Goal: Task Accomplishment & Management: Use online tool/utility

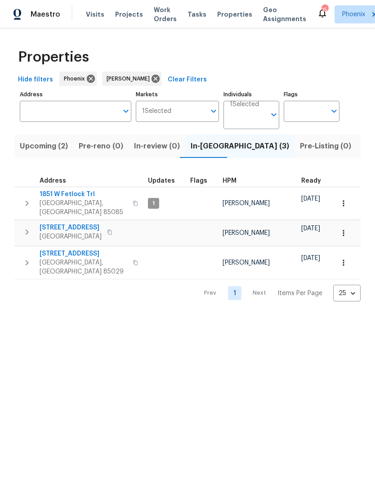
click at [23, 237] on icon "button" at bounding box center [27, 232] width 11 height 11
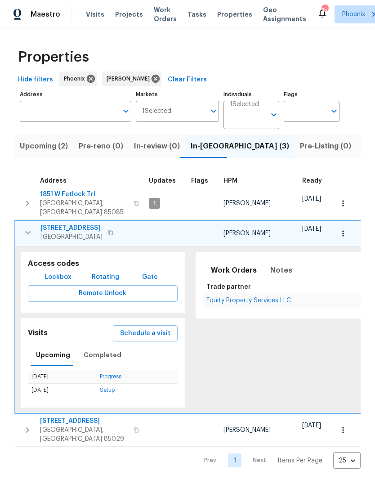
click at [270, 297] on td "Equity Property Services LLC" at bounding box center [301, 300] width 196 height 15
click at [251, 304] on span "Equity Property Services LLC" at bounding box center [249, 301] width 85 height 6
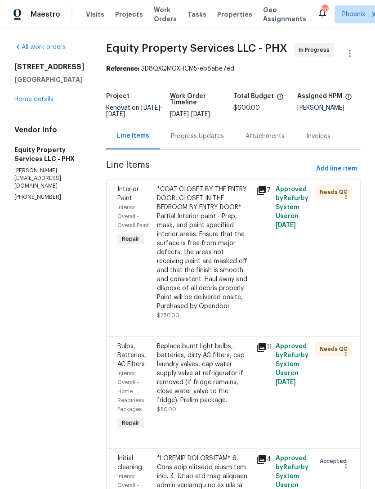
click at [198, 149] on div "Progress Updates" at bounding box center [197, 136] width 75 height 27
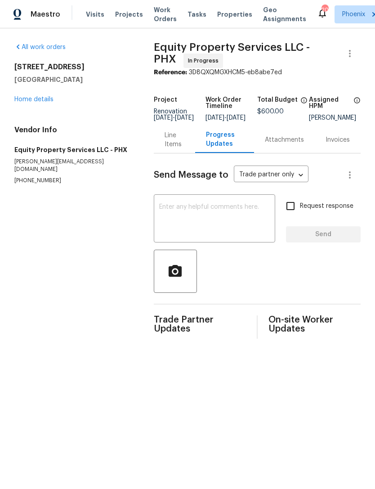
click at [167, 149] on div "Line Items" at bounding box center [175, 140] width 20 height 18
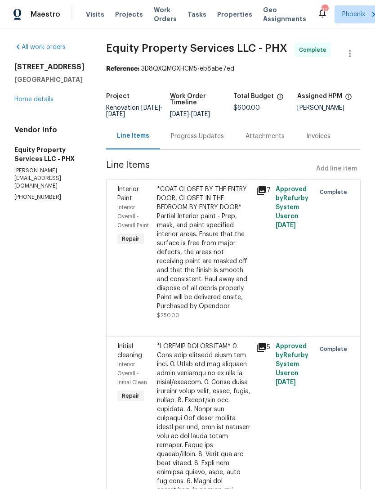
click at [55, 104] on div "6525 E Cave Creek Rd Unit 3 Cave Creek, AZ 85331 Home details" at bounding box center [49, 83] width 70 height 41
click at [43, 103] on link "Home details" at bounding box center [33, 99] width 39 height 6
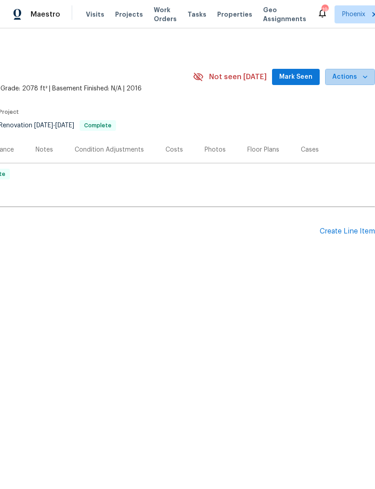
click at [360, 83] on span "Actions" at bounding box center [351, 77] width 36 height 11
click at [301, 83] on span "Mark Seen" at bounding box center [296, 77] width 33 height 11
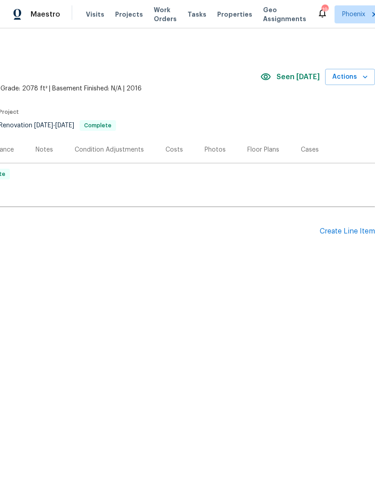
click at [365, 78] on icon "button" at bounding box center [365, 77] width 5 height 3
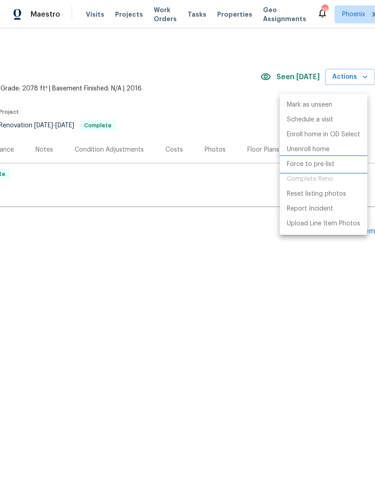
click at [317, 167] on p "Force to pre-list" at bounding box center [311, 164] width 48 height 9
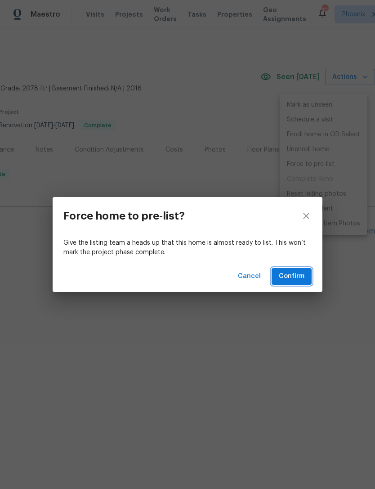
click at [298, 277] on span "Confirm" at bounding box center [292, 276] width 26 height 11
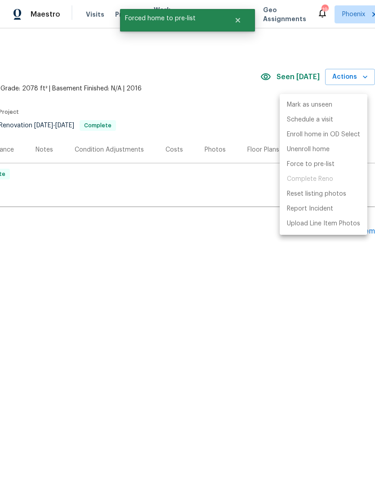
click at [249, 279] on div at bounding box center [187, 244] width 375 height 489
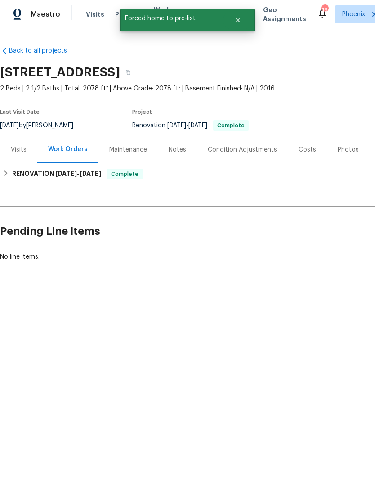
scroll to position [0, 0]
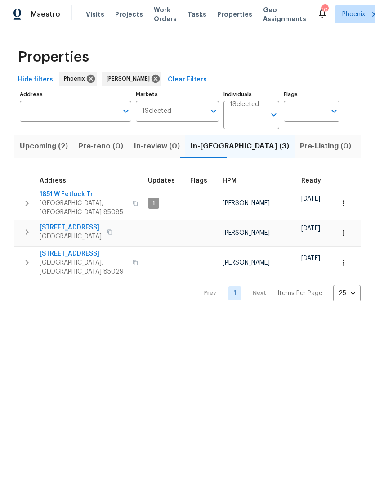
click at [32, 207] on icon "button" at bounding box center [27, 203] width 11 height 11
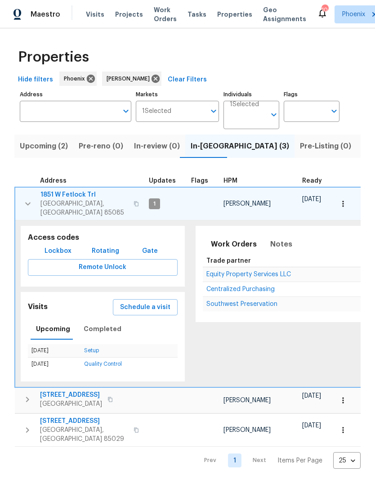
click at [257, 274] on span "Equity Property Services LLC" at bounding box center [249, 274] width 85 height 6
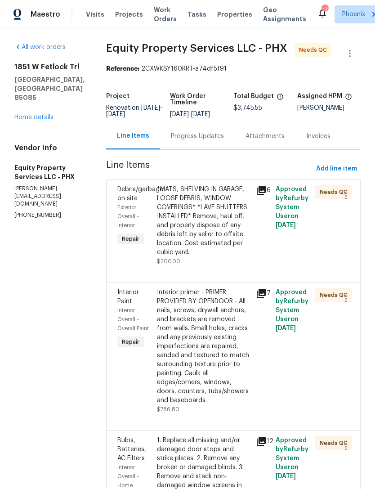
click at [171, 141] on div "Progress Updates" at bounding box center [197, 136] width 53 height 9
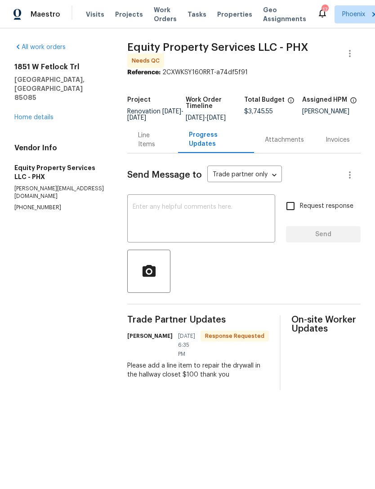
click at [149, 149] on div "Line Items" at bounding box center [152, 140] width 29 height 18
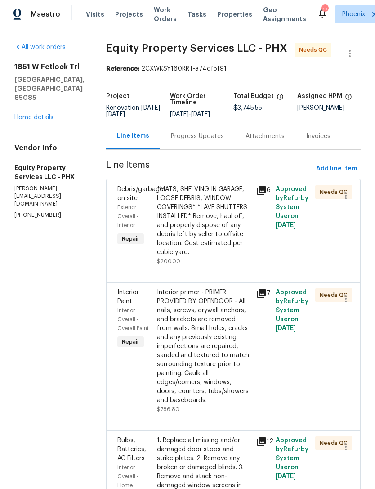
click at [189, 141] on div "Progress Updates" at bounding box center [197, 136] width 53 height 9
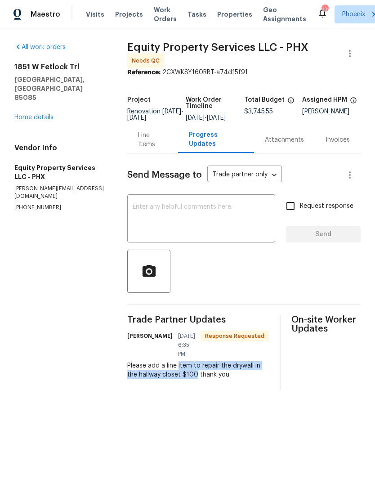
copy div "item to repair the drywall in the hallway closet $100"
click at [163, 149] on div "Line Items" at bounding box center [152, 140] width 29 height 18
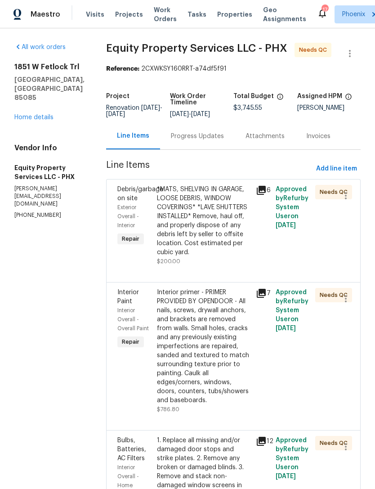
click at [186, 149] on div "Progress Updates" at bounding box center [197, 136] width 75 height 27
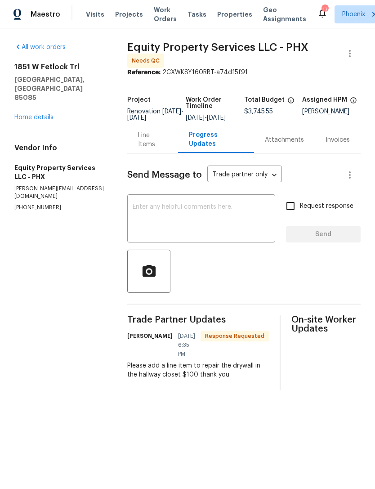
click at [151, 149] on div "Line Items" at bounding box center [152, 140] width 29 height 18
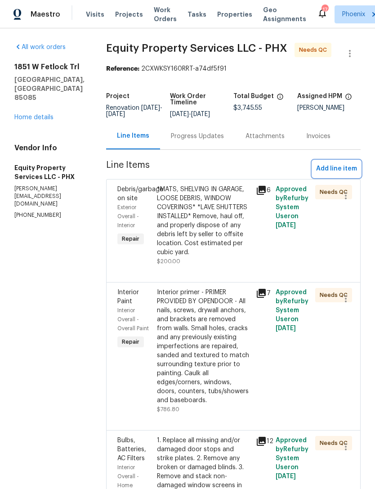
click at [336, 175] on span "Add line item" at bounding box center [336, 168] width 41 height 11
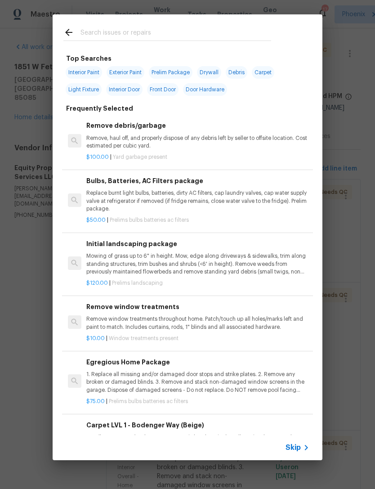
click at [115, 34] on input "text" at bounding box center [176, 34] width 191 height 14
click at [217, 69] on span "Drywall" at bounding box center [209, 72] width 24 height 13
type input "Drywall"
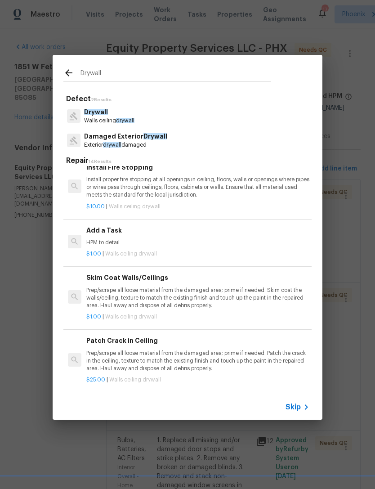
scroll to position [265, 0]
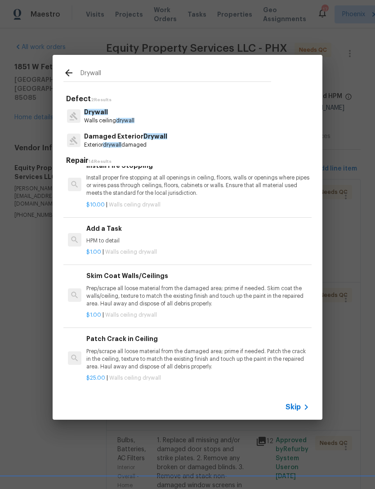
click at [116, 245] on div "$1.00 | Walls ceiling drywall" at bounding box center [197, 250] width 223 height 11
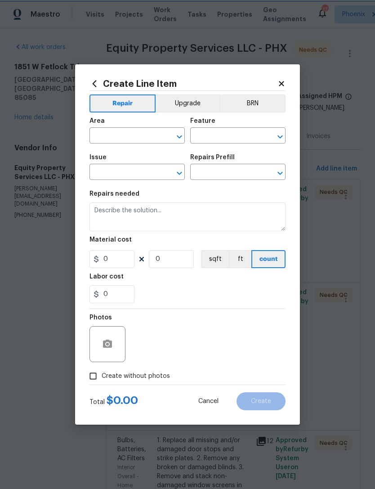
type input "Walls and Ceiling"
type input "Drywall"
type input "Add a Task $1.00"
type textarea "HPM to detail"
type input "1"
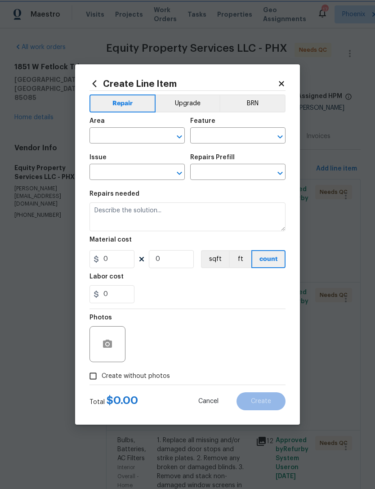
type input "1"
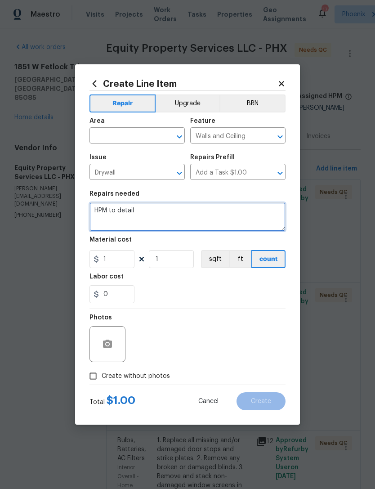
click at [149, 213] on textarea "HPM to detail" at bounding box center [188, 217] width 196 height 29
click at [114, 219] on textarea "HPM to detail" at bounding box center [188, 217] width 196 height 29
paste textarea "item to repair the drywall in the hallway closet $100"
type textarea "HPM to detail item to repair the drywall in the hallway closet"
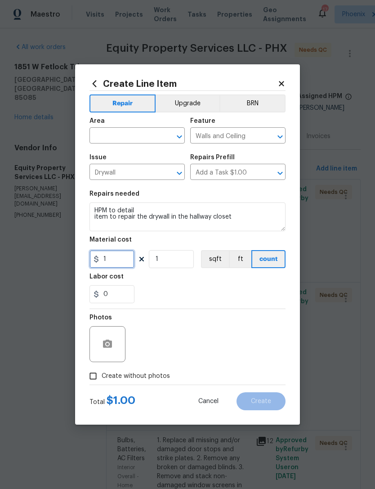
click at [117, 261] on input "1" at bounding box center [112, 259] width 45 height 18
type input "100"
click at [192, 291] on div "0" at bounding box center [188, 294] width 196 height 18
click at [121, 139] on input "text" at bounding box center [125, 137] width 70 height 14
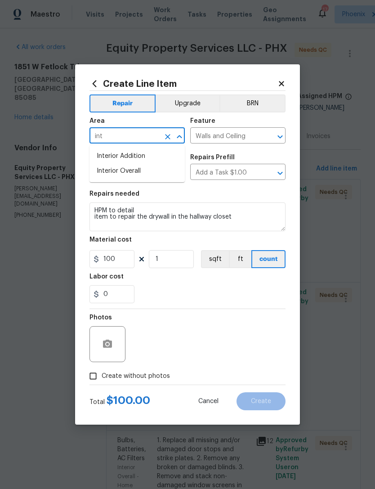
click at [117, 172] on li "Interior Overall" at bounding box center [137, 171] width 95 height 15
type input "Interior Overall"
click at [261, 193] on div "Repairs needed" at bounding box center [188, 197] width 196 height 12
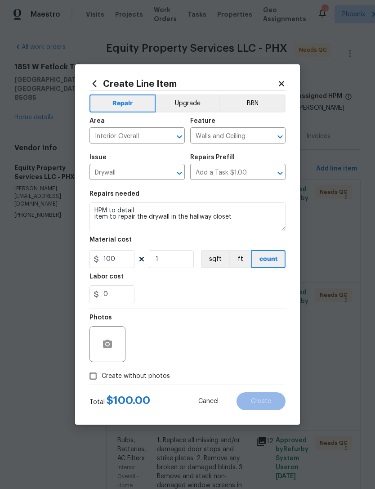
click at [95, 377] on input "Create without photos" at bounding box center [93, 376] width 17 height 17
checkbox input "true"
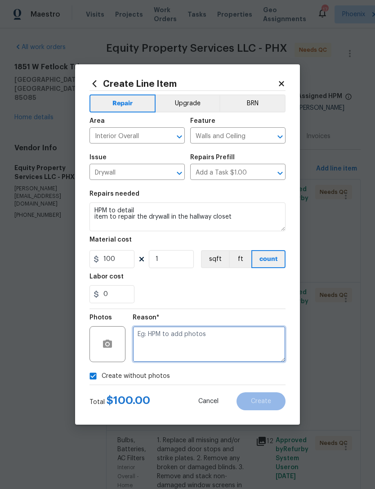
click at [190, 341] on textarea at bounding box center [209, 344] width 153 height 36
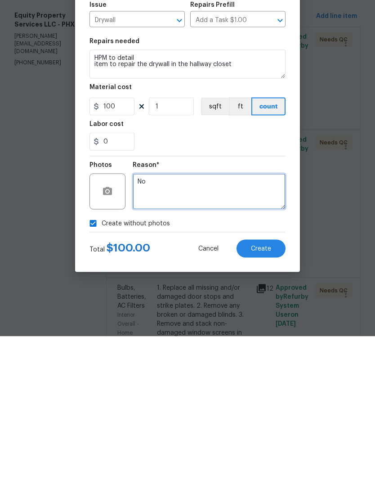
type textarea "No"
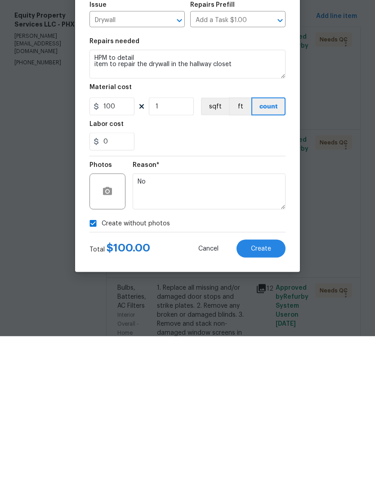
click at [259, 398] on span "Create" at bounding box center [261, 401] width 20 height 7
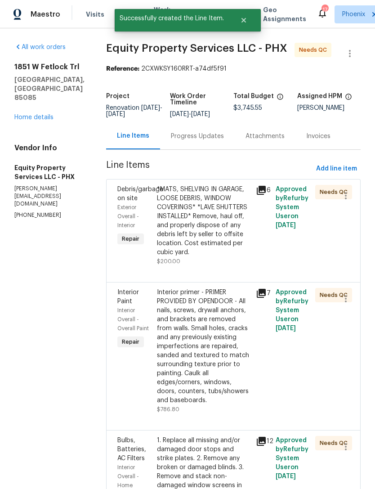
scroll to position [0, 0]
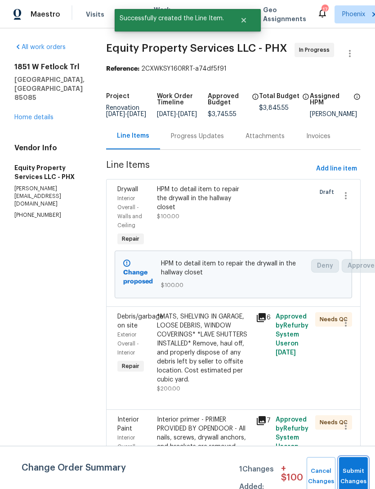
click at [352, 471] on button "Submit Changes" at bounding box center [353, 476] width 29 height 39
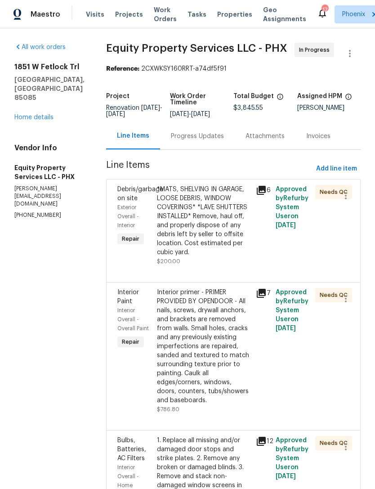
click at [50, 121] on link "Home details" at bounding box center [33, 117] width 39 height 6
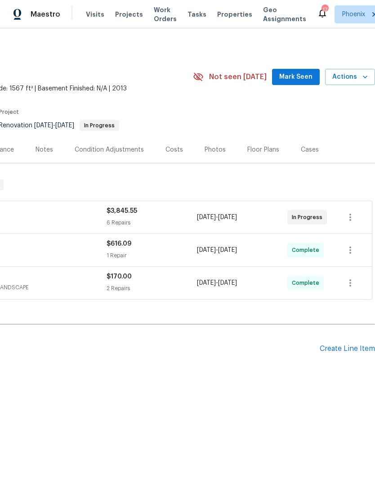
scroll to position [0, 133]
click at [296, 83] on span "Mark Seen" at bounding box center [296, 77] width 33 height 11
click at [296, 86] on button "Mark Seen" at bounding box center [296, 77] width 48 height 17
click at [360, 83] on span "Actions" at bounding box center [351, 77] width 36 height 11
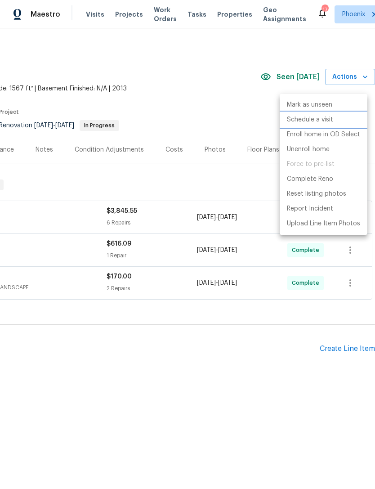
click at [318, 124] on p "Schedule a visit" at bounding box center [310, 119] width 46 height 9
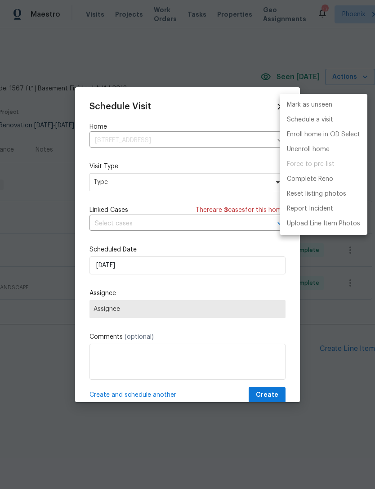
click at [132, 187] on div at bounding box center [187, 244] width 375 height 489
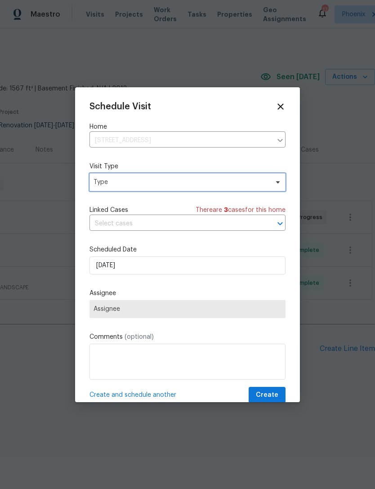
click at [147, 183] on span "Type" at bounding box center [181, 182] width 175 height 9
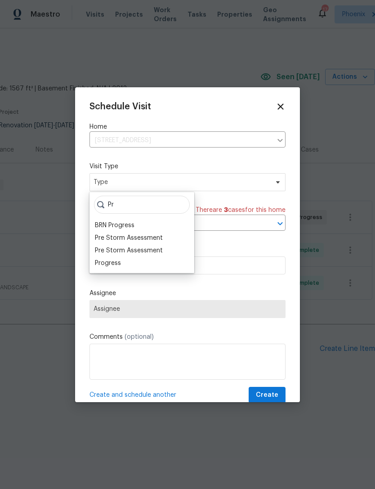
type input "Pr"
click at [113, 266] on div "Progress" at bounding box center [108, 263] width 26 height 9
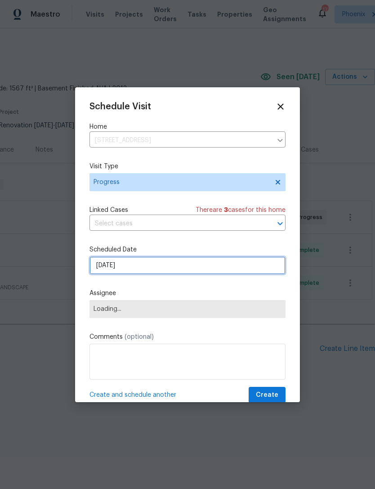
click at [158, 271] on input "[DATE]" at bounding box center [188, 266] width 196 height 18
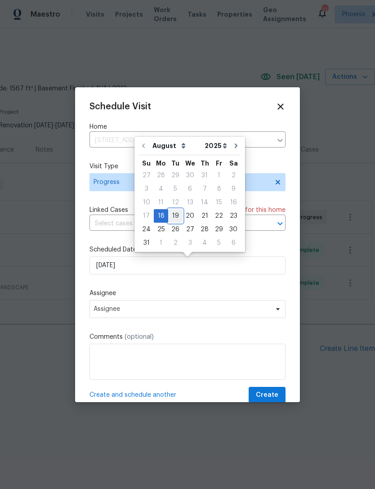
click at [172, 219] on div "19" at bounding box center [175, 216] width 14 height 13
type input "8/19/2025"
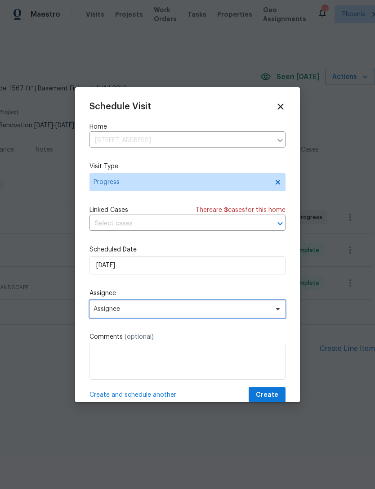
click at [171, 306] on span "Assignee" at bounding box center [188, 309] width 196 height 18
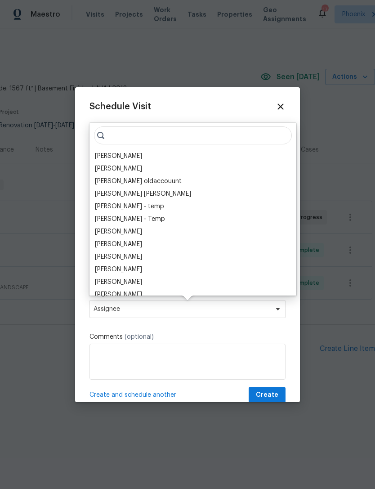
click at [124, 155] on div "[PERSON_NAME]" at bounding box center [118, 156] width 47 height 9
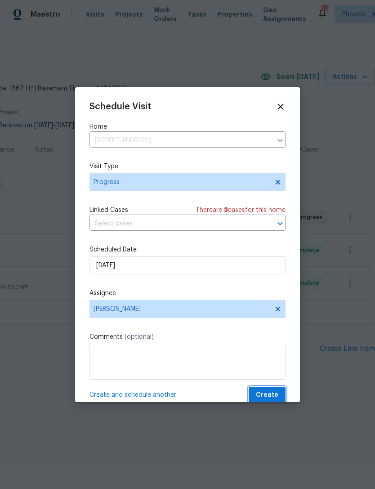
click at [271, 400] on span "Create" at bounding box center [267, 395] width 23 height 11
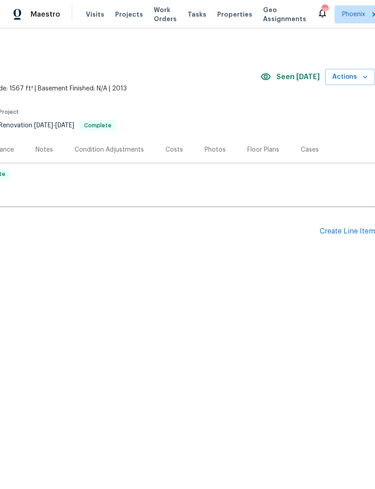
scroll to position [0, 133]
click at [357, 83] on span "Actions" at bounding box center [351, 77] width 36 height 11
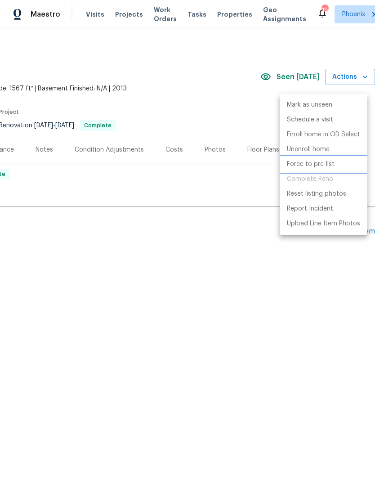
click at [305, 166] on p "Force to pre-list" at bounding box center [311, 164] width 48 height 9
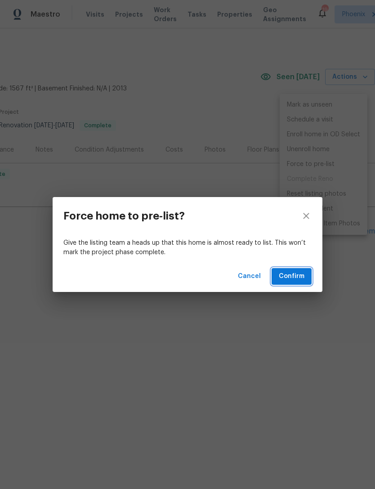
click at [297, 274] on span "Confirm" at bounding box center [292, 276] width 26 height 11
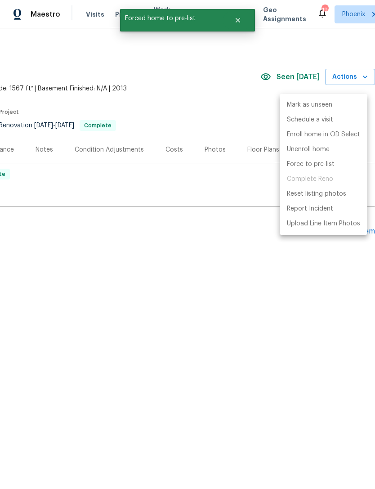
click at [146, 282] on div at bounding box center [187, 244] width 375 height 489
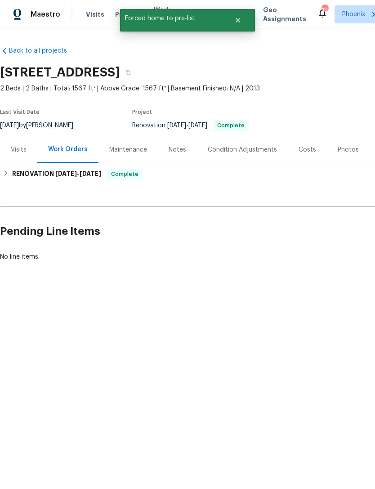
scroll to position [0, 0]
